Goal: Navigation & Orientation: Find specific page/section

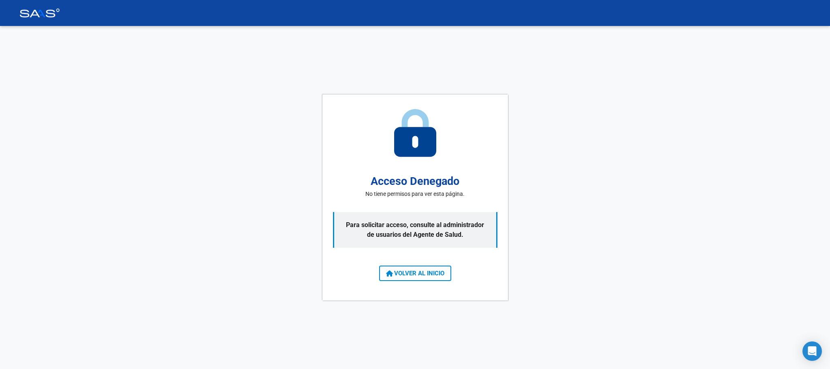
drag, startPoint x: 0, startPoint y: 0, endPoint x: 439, endPoint y: 273, distance: 517.4
click at [439, 273] on span "VOLVER AL INICIO" at bounding box center [415, 272] width 58 height 7
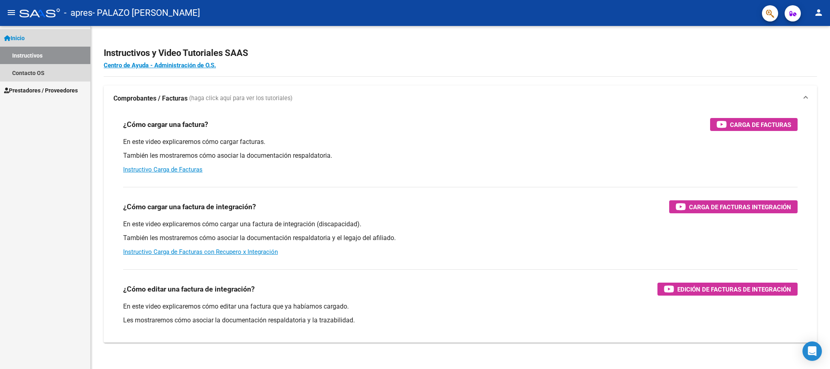
click at [19, 60] on link "Instructivos" at bounding box center [45, 55] width 90 height 17
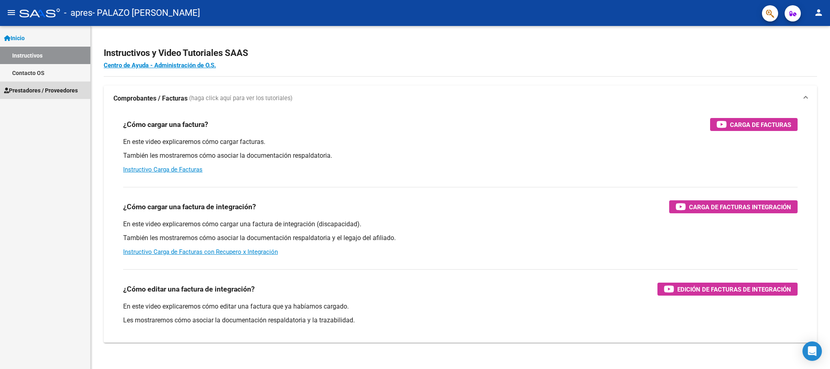
click at [43, 90] on span "Prestadores / Proveedores" at bounding box center [41, 90] width 74 height 9
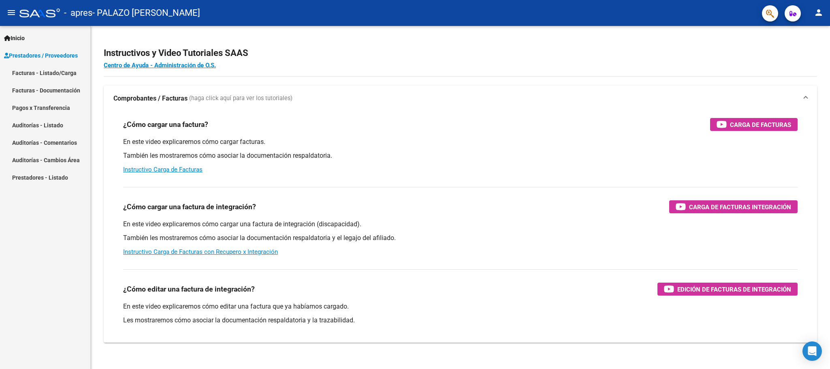
click at [41, 70] on link "Facturas - Listado/Carga" at bounding box center [45, 72] width 90 height 17
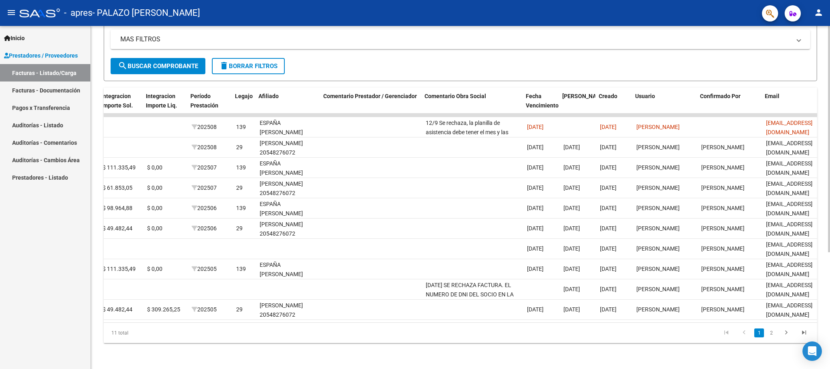
scroll to position [0, 995]
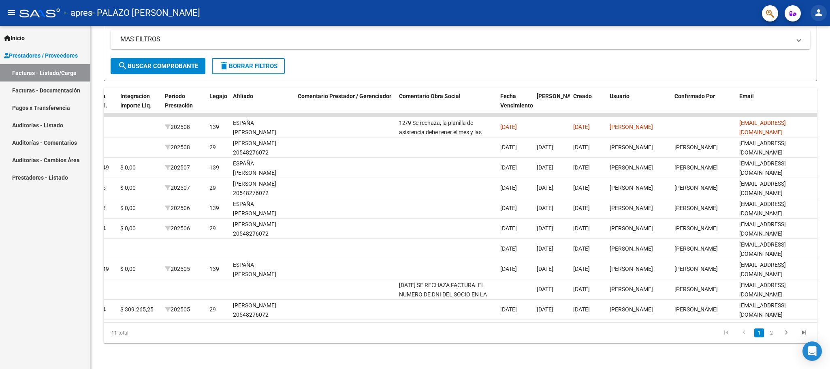
click at [821, 16] on mat-icon "person" at bounding box center [819, 13] width 10 height 10
click at [805, 57] on button "exit_to_app Salir" at bounding box center [801, 53] width 49 height 19
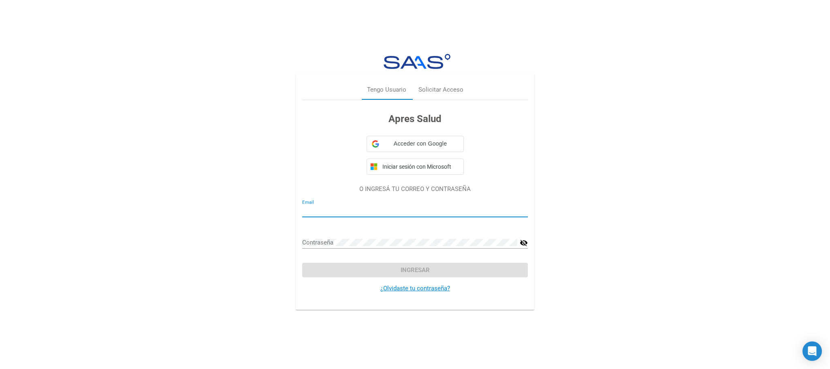
type input "[EMAIL_ADDRESS][DOMAIN_NAME]"
